Goal: Information Seeking & Learning: Find specific fact

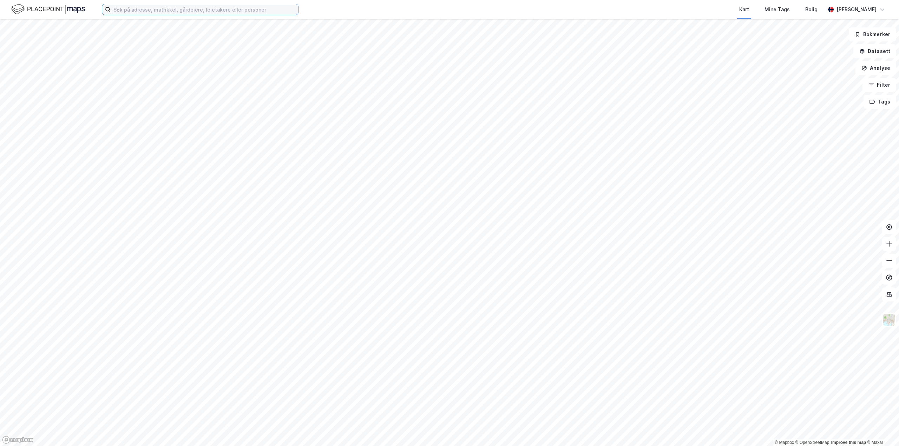
click at [150, 9] on input at bounding box center [205, 9] width 188 height 11
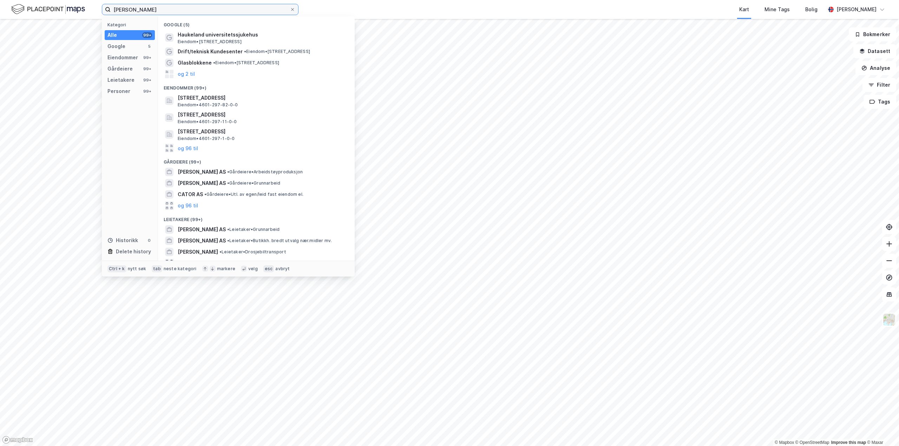
scroll to position [66, 0]
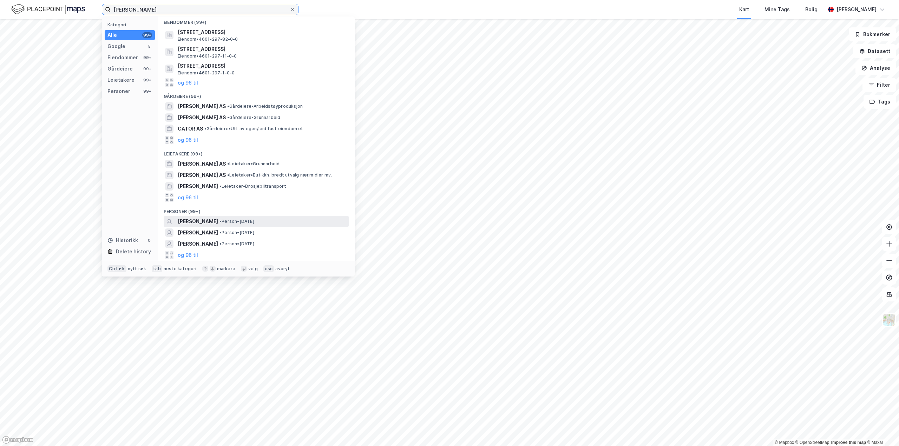
type input "[PERSON_NAME]"
click at [237, 224] on span "• Person • [DATE]" at bounding box center [236, 222] width 35 height 6
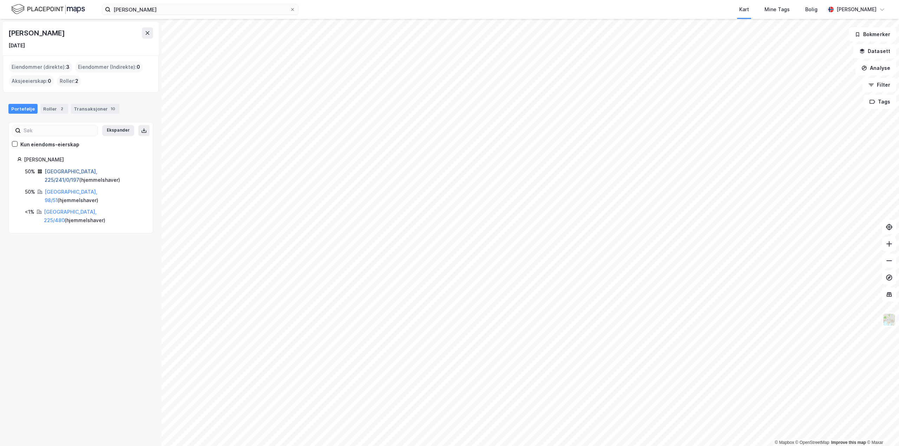
click at [61, 172] on link "[GEOGRAPHIC_DATA], 225/241/0/197" at bounding box center [71, 176] width 53 height 14
